Goal: Communication & Community: Answer question/provide support

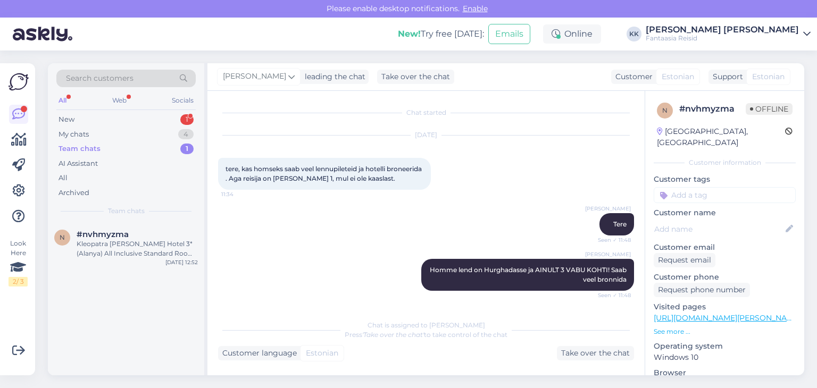
scroll to position [561, 0]
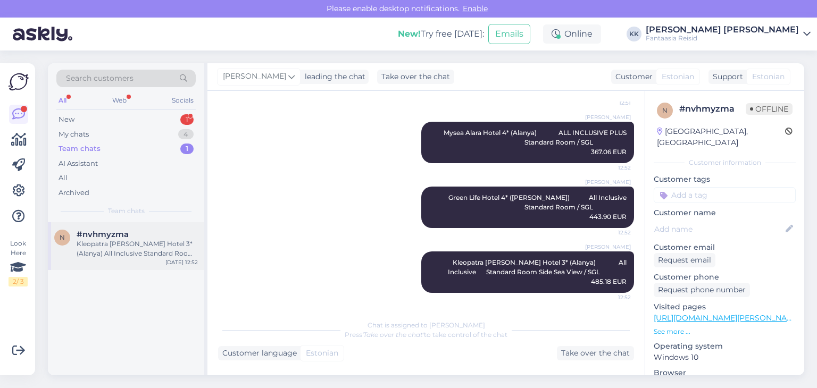
click at [152, 251] on div "Kleopatra [PERSON_NAME] Hotel 3* (Alanya) All Inclusive Standard Room Side Sea …" at bounding box center [137, 248] width 121 height 19
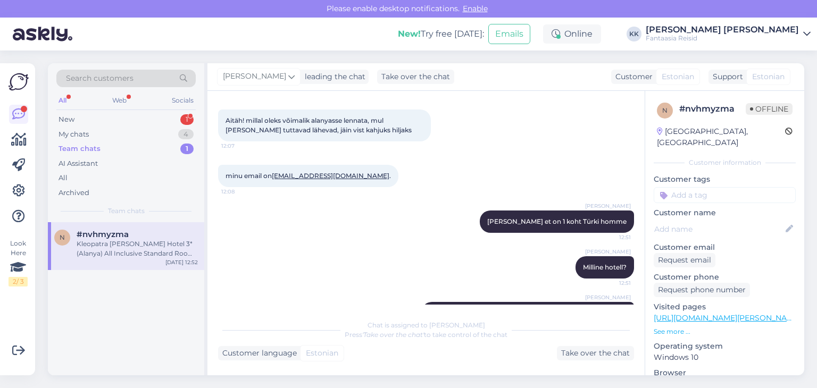
scroll to position [295, 0]
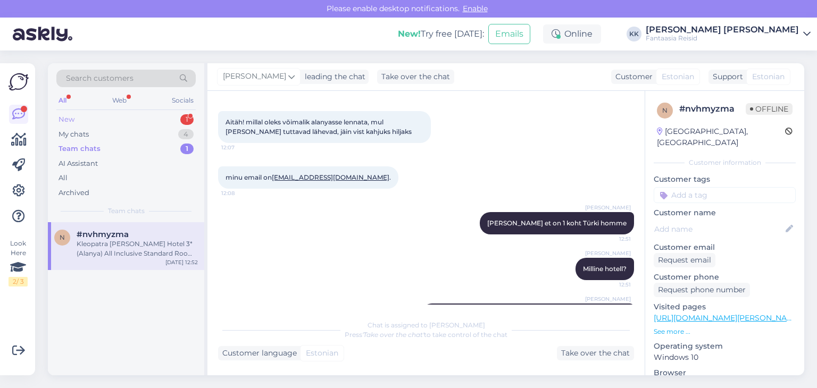
click at [126, 120] on div "New 1" at bounding box center [125, 119] width 139 height 15
click at [147, 247] on div "Tere, millal tulevad lennu ja hotelli vautserid, [PERSON_NAME] eest on kõik tas…" at bounding box center [137, 248] width 121 height 19
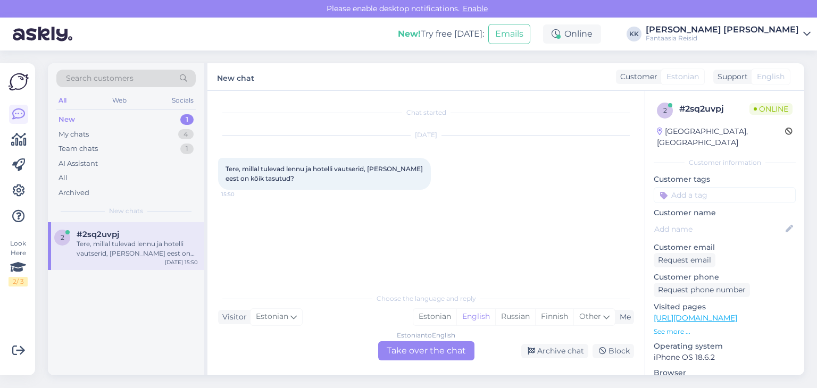
click at [400, 353] on div "Estonian to English Take over the chat" at bounding box center [426, 351] width 96 height 19
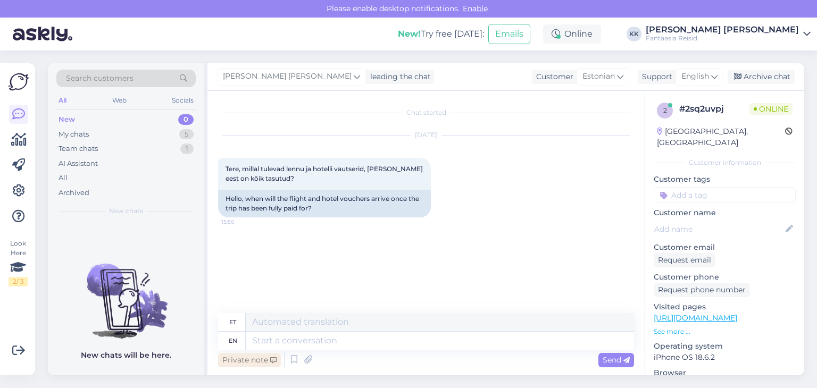
click at [255, 358] on div "Private note" at bounding box center [249, 360] width 63 height 14
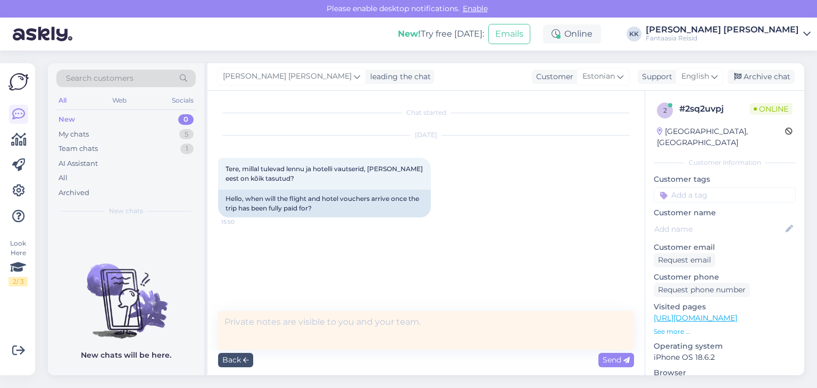
click at [247, 320] on textarea at bounding box center [426, 330] width 416 height 39
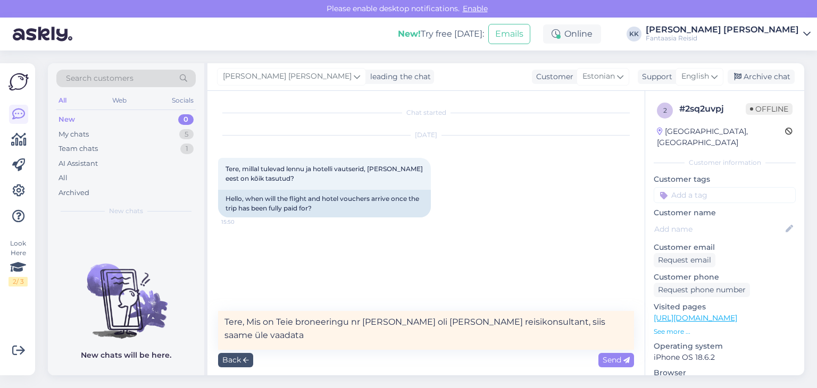
click at [248, 319] on textarea "Tere, Mis on Teie broneeringu nr [PERSON_NAME] oli [PERSON_NAME] reisikonsultan…" at bounding box center [426, 330] width 416 height 39
click at [369, 323] on textarea "Tere, Mis on Teie broneeringu nr [PERSON_NAME] oli [PERSON_NAME] reisikonsultan…" at bounding box center [426, 330] width 416 height 39
drag, startPoint x: 586, startPoint y: 325, endPoint x: 257, endPoint y: 322, distance: 328.9
click at [249, 322] on textarea "Tere, Mis on Teie broneeringu nr [PERSON_NAME] oli [PERSON_NAME] reisikonsultan…" at bounding box center [426, 330] width 416 height 39
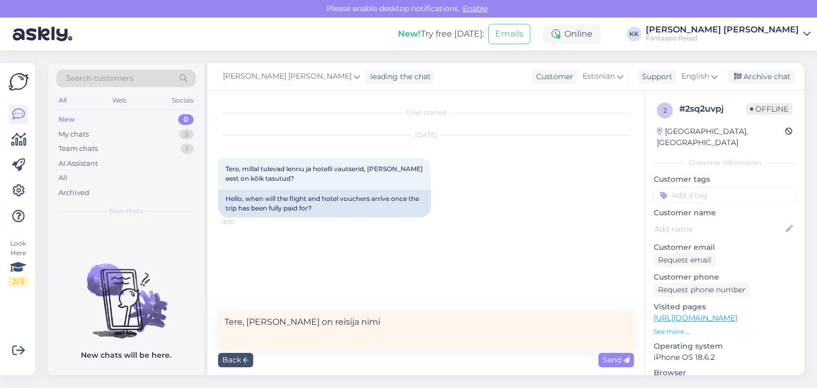
drag, startPoint x: 358, startPoint y: 322, endPoint x: 253, endPoint y: 325, distance: 104.9
click at [249, 322] on textarea "Tere, [PERSON_NAME] on reisija nimi" at bounding box center [426, 330] width 416 height 39
click at [327, 318] on textarea "Tere, [PERSON_NAME] on reisija nimi" at bounding box center [426, 330] width 416 height 39
click at [343, 322] on textarea "Tere, [PERSON_NAME] on reisija nimi" at bounding box center [426, 330] width 416 height 39
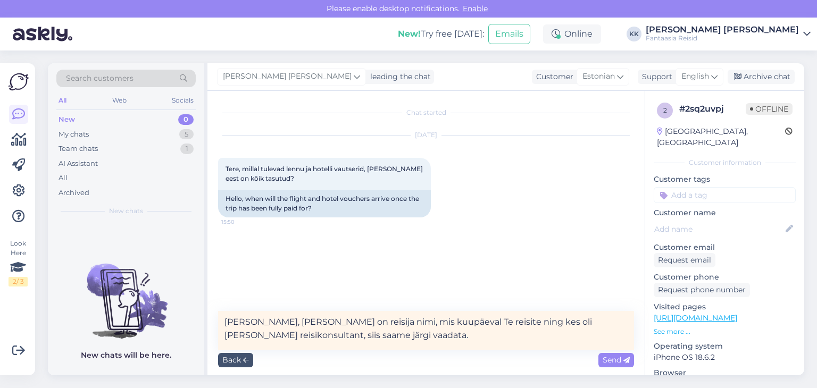
click at [289, 335] on textarea "[PERSON_NAME], [PERSON_NAME] on reisija nimi, mis kuupäeval Te reisite ning kes…" at bounding box center [426, 330] width 416 height 39
drag, startPoint x: 566, startPoint y: 322, endPoint x: 448, endPoint y: 324, distance: 118.1
click at [448, 324] on textarea "[PERSON_NAME], [PERSON_NAME] on reisija nimi, mis kuupäeval Te reisite ning kes…" at bounding box center [426, 330] width 416 height 39
click at [292, 322] on textarea "[PERSON_NAME], [PERSON_NAME] on reisija nimi, mis kuupäeval Te reisite, mis rei…" at bounding box center [426, 330] width 416 height 39
click at [557, 324] on textarea "[PERSON_NAME], [PERSON_NAME] on ühe reisija nimi, mis kuupäeval Te reisite, mis…" at bounding box center [426, 330] width 416 height 39
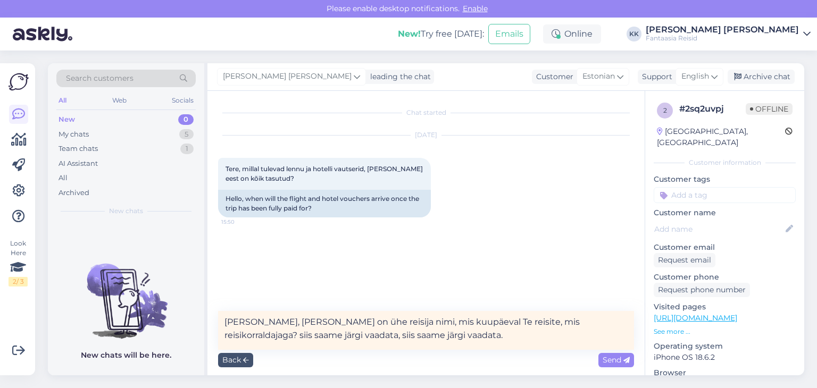
click at [565, 323] on textarea "[PERSON_NAME], [PERSON_NAME] on ühe reisija nimi, mis kuupäeval Te reisite, mis…" at bounding box center [426, 330] width 416 height 39
click at [564, 323] on textarea "[PERSON_NAME], [PERSON_NAME] on ühe reisija nimi, mis kuupäeval Te reisite, mis…" at bounding box center [426, 330] width 416 height 39
click at [263, 337] on textarea "[PERSON_NAME], [PERSON_NAME] on ühe reisija nimi, mis kuupäeval Te reisite, mis…" at bounding box center [426, 330] width 416 height 39
drag, startPoint x: 501, startPoint y: 337, endPoint x: 386, endPoint y: 339, distance: 114.4
click at [386, 338] on textarea "[PERSON_NAME], [PERSON_NAME] on ühe reisija nimi, mis kuupäeval Te reisite, mis…" at bounding box center [426, 330] width 416 height 39
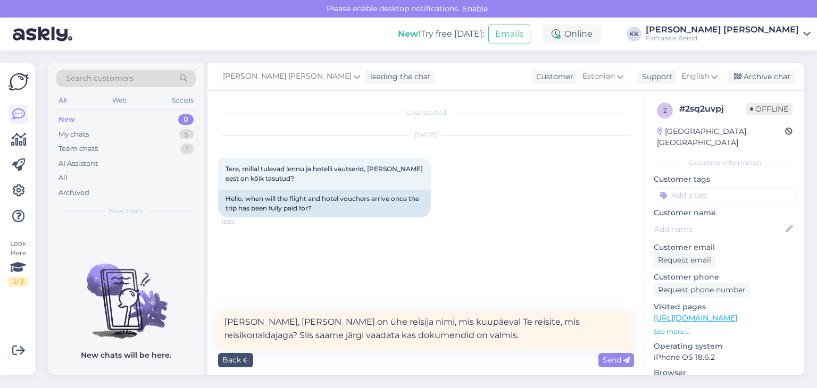
click at [464, 324] on textarea "[PERSON_NAME], [PERSON_NAME] on ühe reisija nimi, mis kuupäeval Te reisite, mis…" at bounding box center [426, 330] width 416 height 39
click at [559, 324] on textarea "[PERSON_NAME], [PERSON_NAME] on ühe reisija nimi, mis kuupäeval Te reisite, mis…" at bounding box center [426, 330] width 416 height 39
type textarea "[PERSON_NAME], [PERSON_NAME] on ühe reisija nimi, mis kuupäeval Te reisite, mis…"
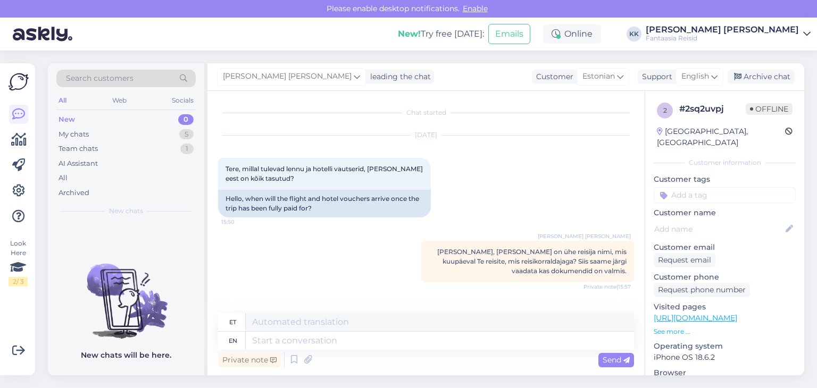
click at [77, 120] on div "New 0" at bounding box center [125, 119] width 139 height 15
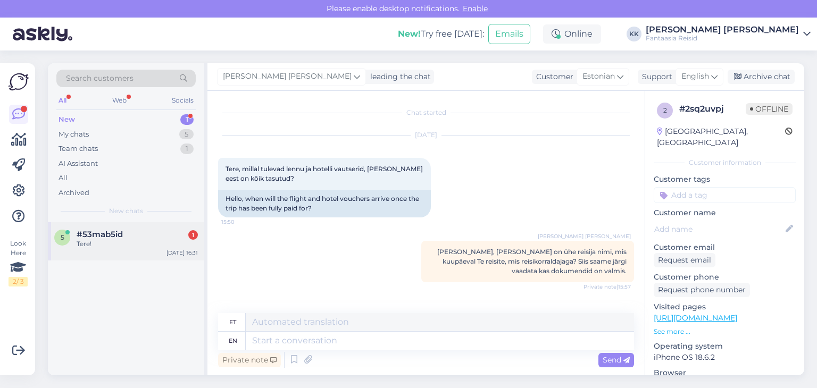
click at [117, 232] on span "#53mab5id" at bounding box center [100, 235] width 46 height 10
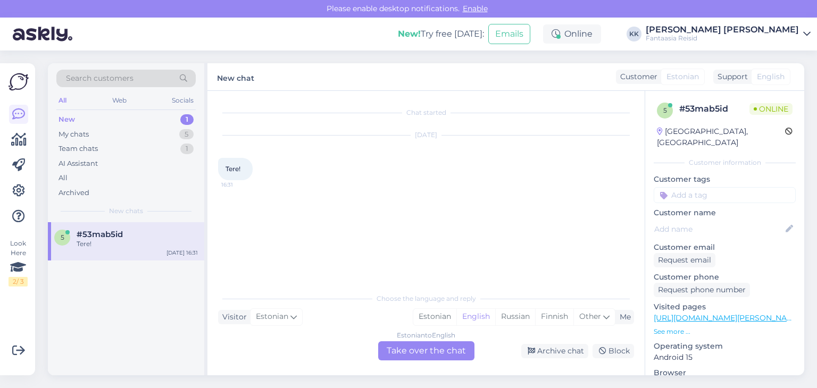
click at [106, 120] on div "New 1" at bounding box center [125, 119] width 139 height 15
click at [107, 120] on div "New 1" at bounding box center [125, 119] width 139 height 15
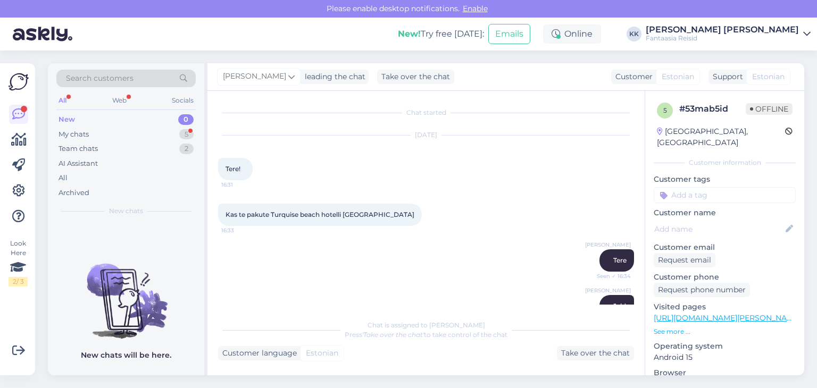
scroll to position [528, 0]
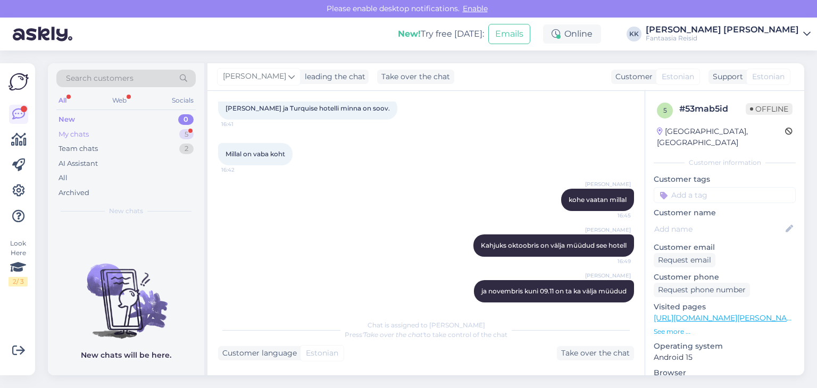
click at [100, 130] on div "My chats 5" at bounding box center [125, 134] width 139 height 15
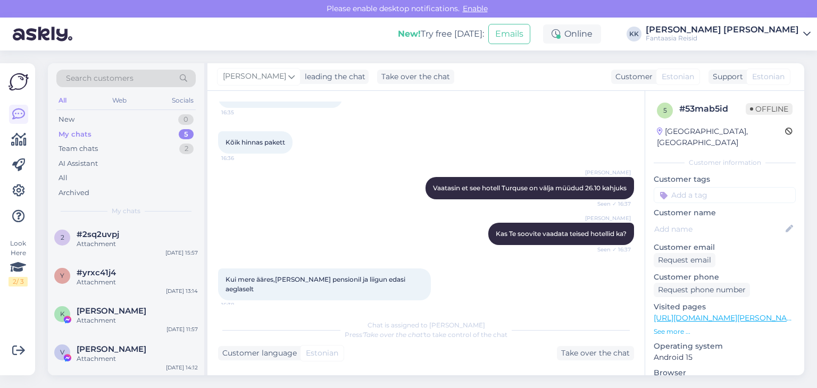
scroll to position [262, 0]
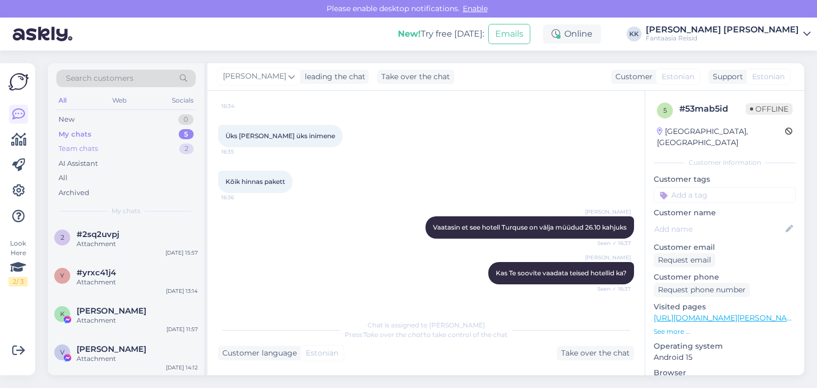
click at [114, 145] on div "Team chats 2" at bounding box center [125, 149] width 139 height 15
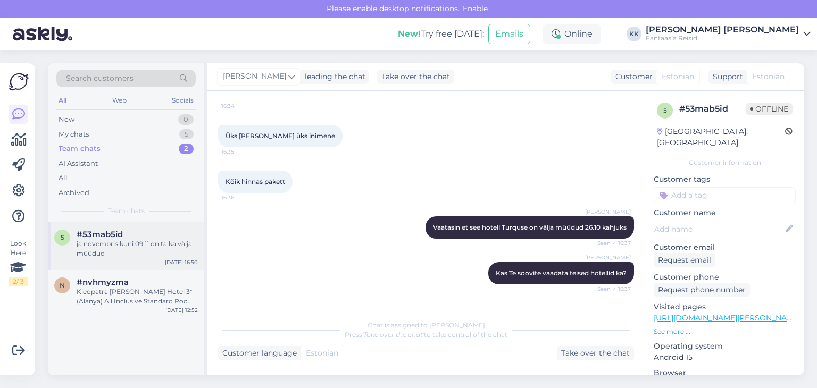
click at [152, 250] on div "ja novembris kuni 09.11 on ta ka välja müüdud" at bounding box center [137, 248] width 121 height 19
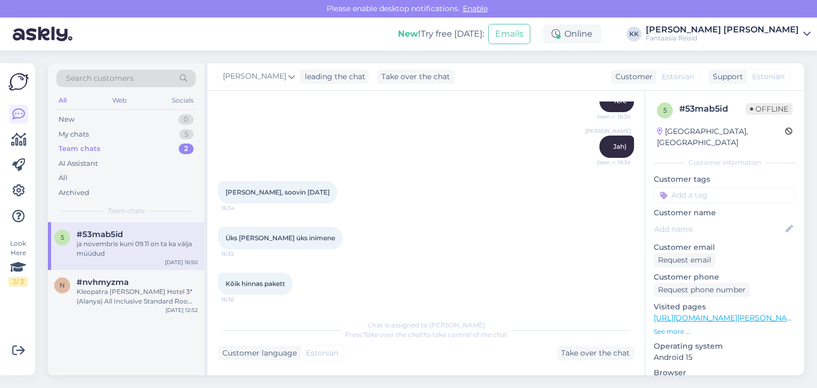
scroll to position [155, 0]
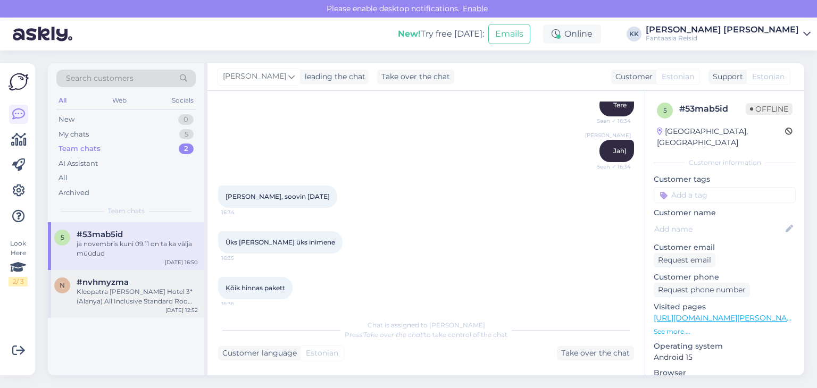
click at [151, 288] on div "Kleopatra [PERSON_NAME] Hotel 3* (Alanya) All Inclusive Standard Room Side Sea …" at bounding box center [137, 296] width 121 height 19
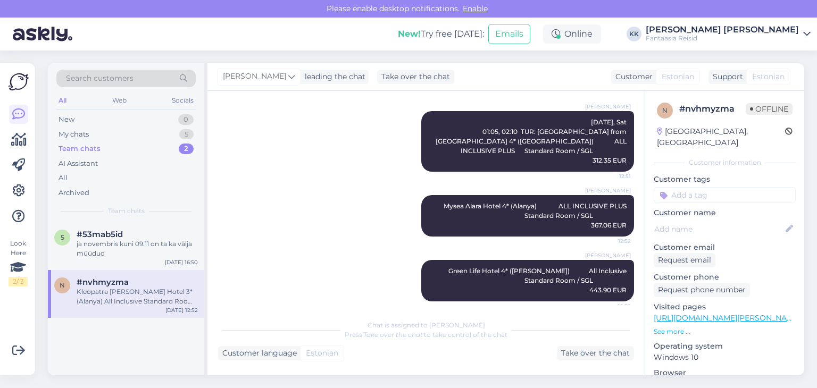
scroll to position [561, 0]
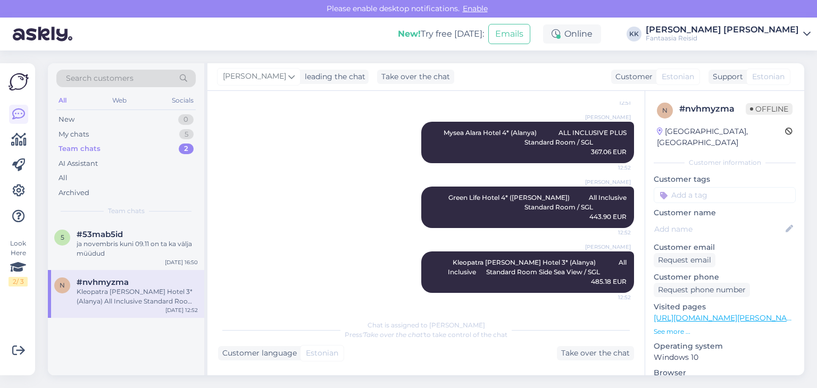
click at [77, 148] on div "Team chats" at bounding box center [80, 149] width 42 height 11
click at [117, 301] on div "Kleopatra [PERSON_NAME] Hotel 3* (Alanya) All Inclusive Standard Room Side Sea …" at bounding box center [137, 296] width 121 height 19
